Goal: Information Seeking & Learning: Learn about a topic

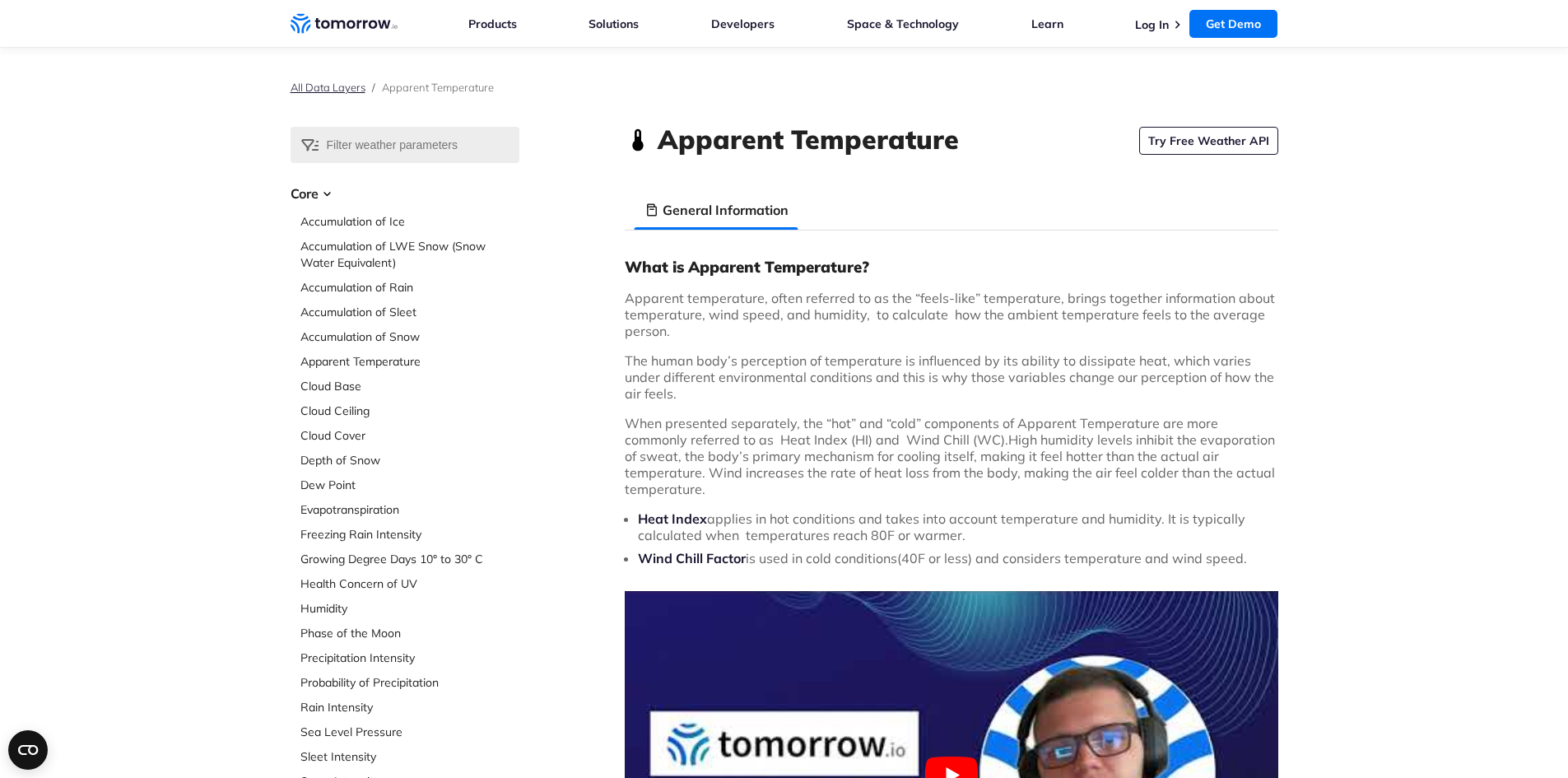
click at [333, 91] on link "All Data Layers" at bounding box center [327, 87] width 75 height 13
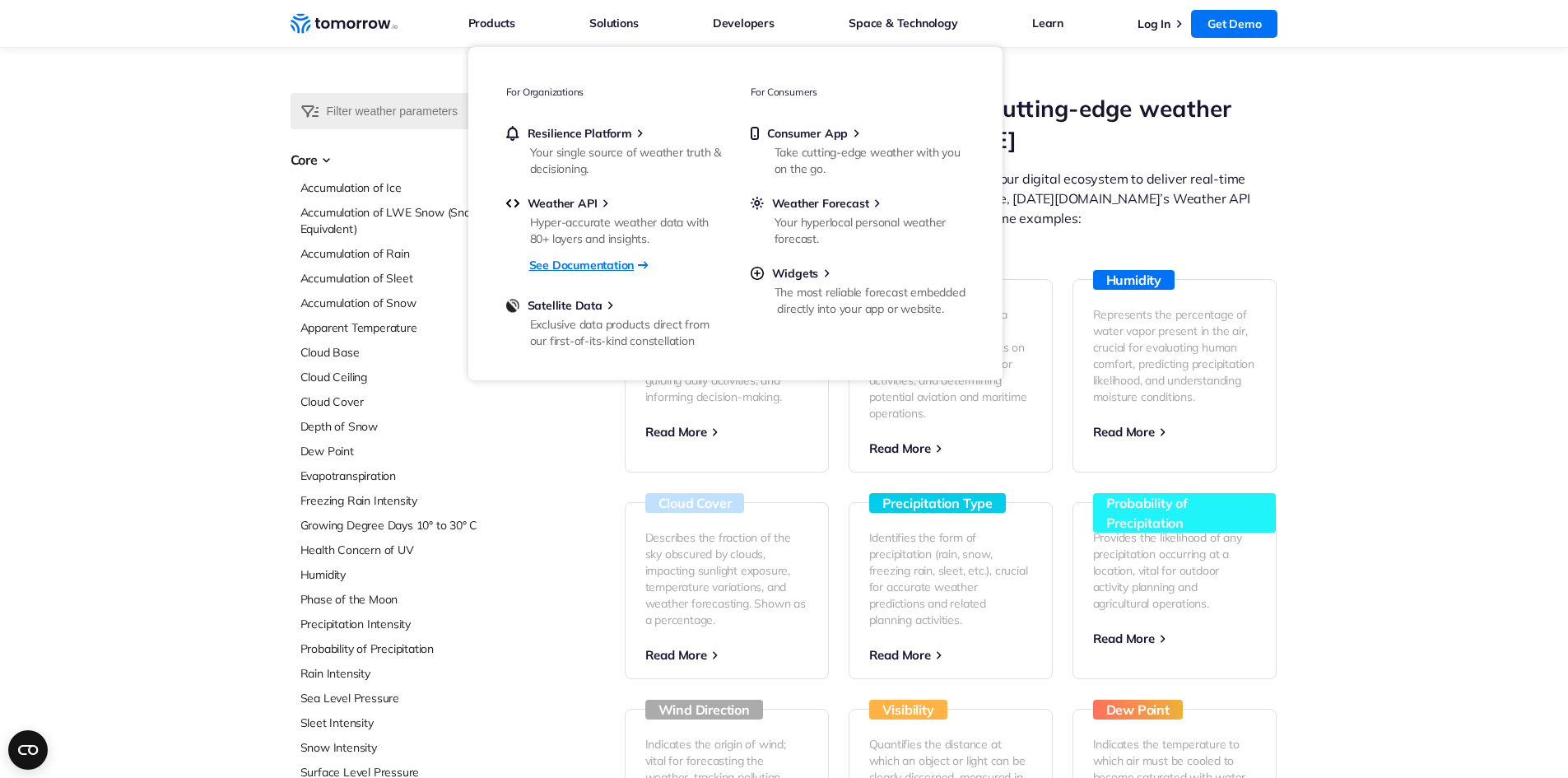
click at [564, 265] on link "See Documentation" at bounding box center [581, 265] width 105 height 22
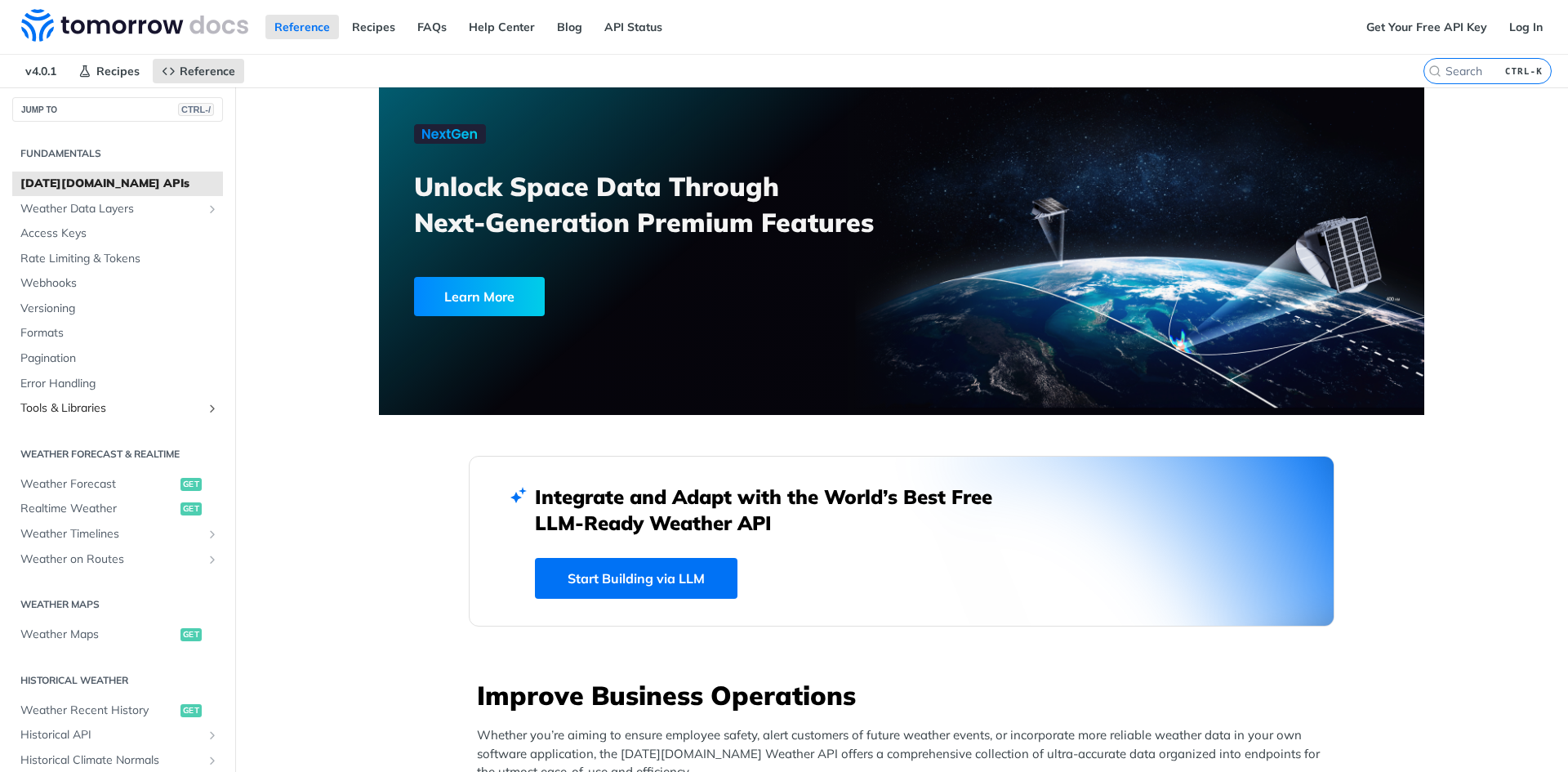
scroll to position [9, 0]
click at [80, 183] on span "Tomorrow.io APIs" at bounding box center [120, 180] width 199 height 16
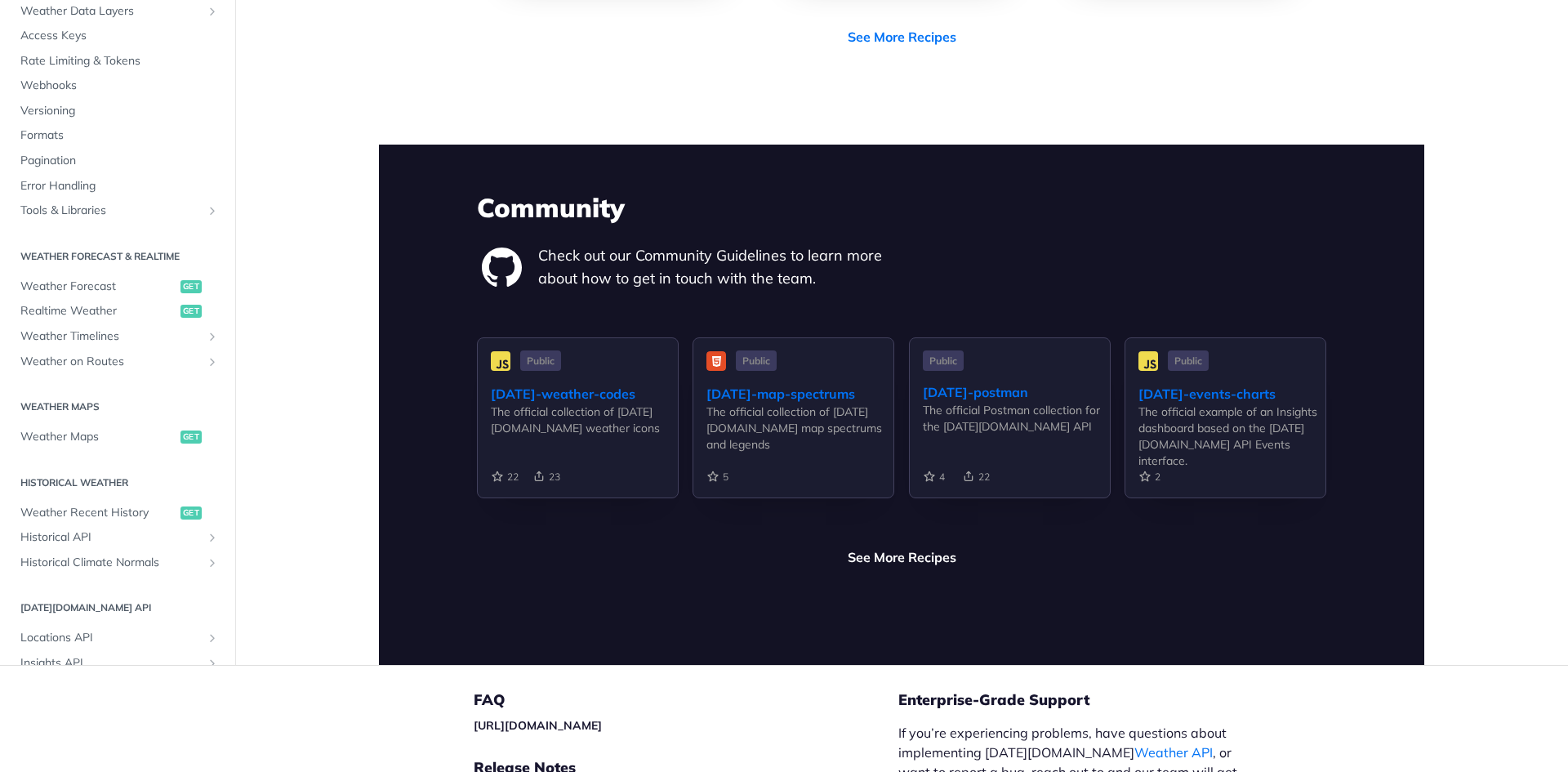
scroll to position [3846, 0]
